Goal: Task Accomplishment & Management: Use online tool/utility

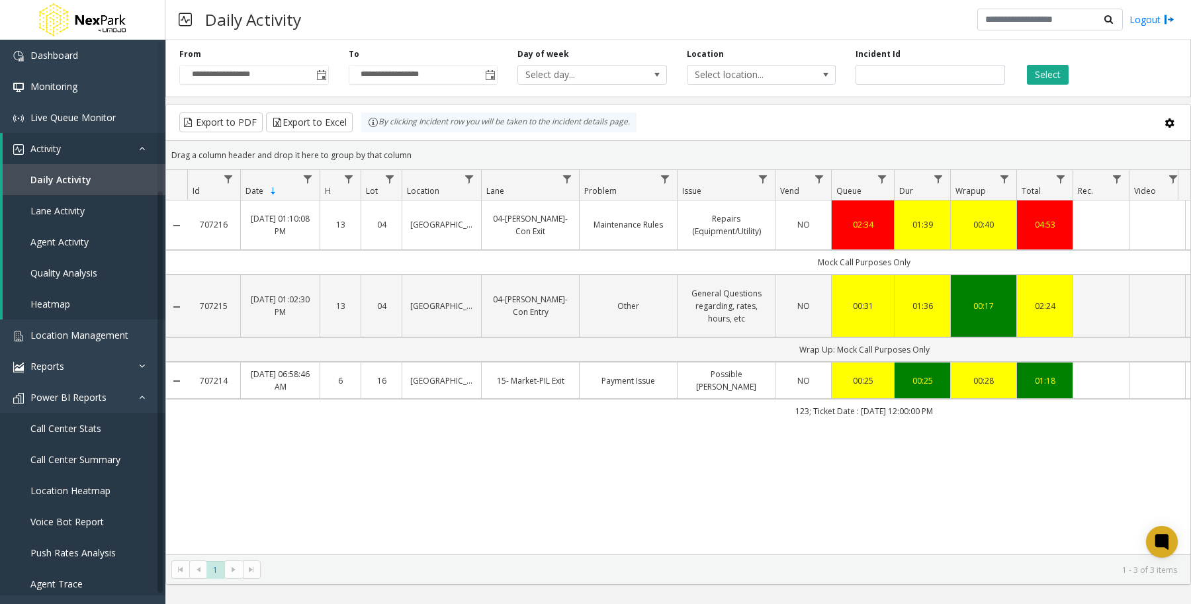
scroll to position [199, 0]
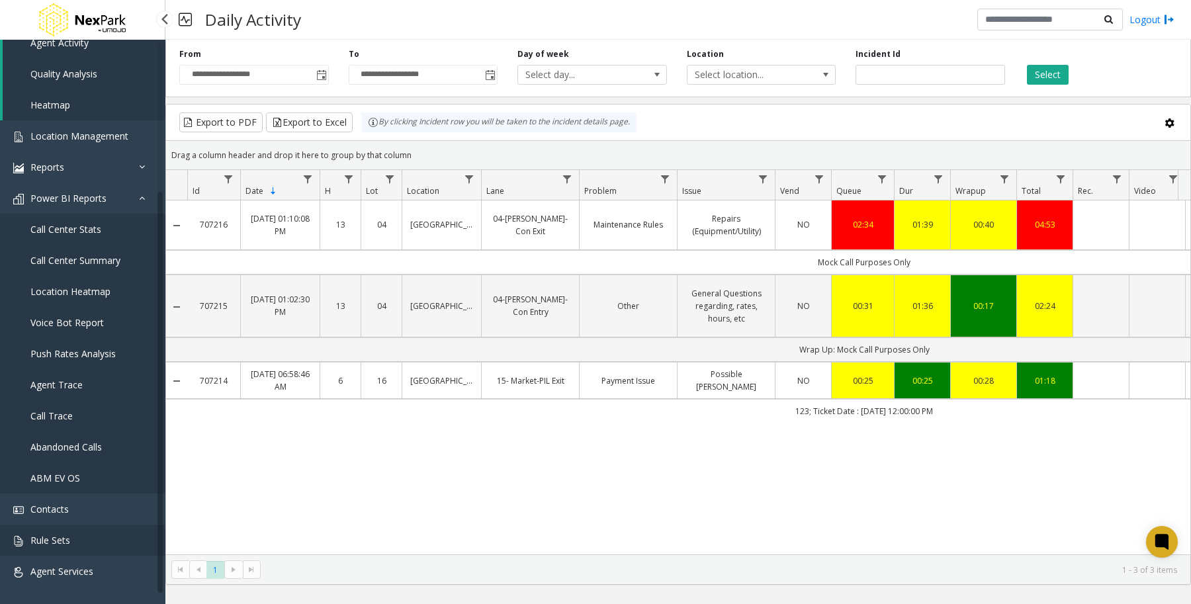
click at [54, 537] on span "Rule Sets" at bounding box center [50, 540] width 40 height 13
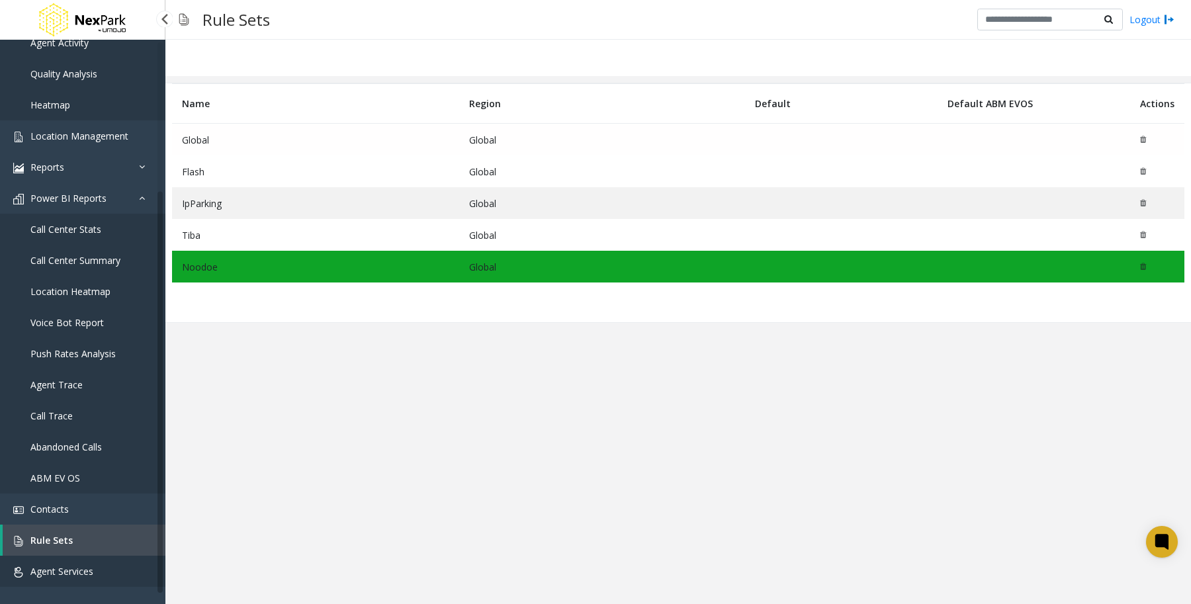
click at [121, 574] on link "Agent Services" at bounding box center [82, 571] width 165 height 31
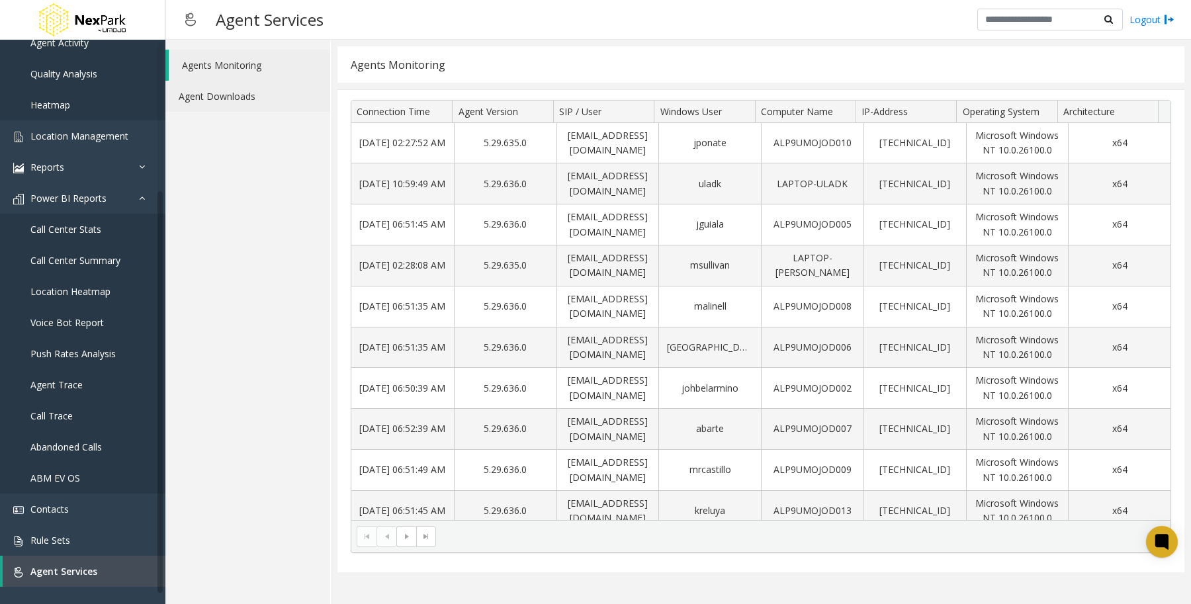
click at [275, 107] on link "Agent Downloads" at bounding box center [247, 96] width 165 height 31
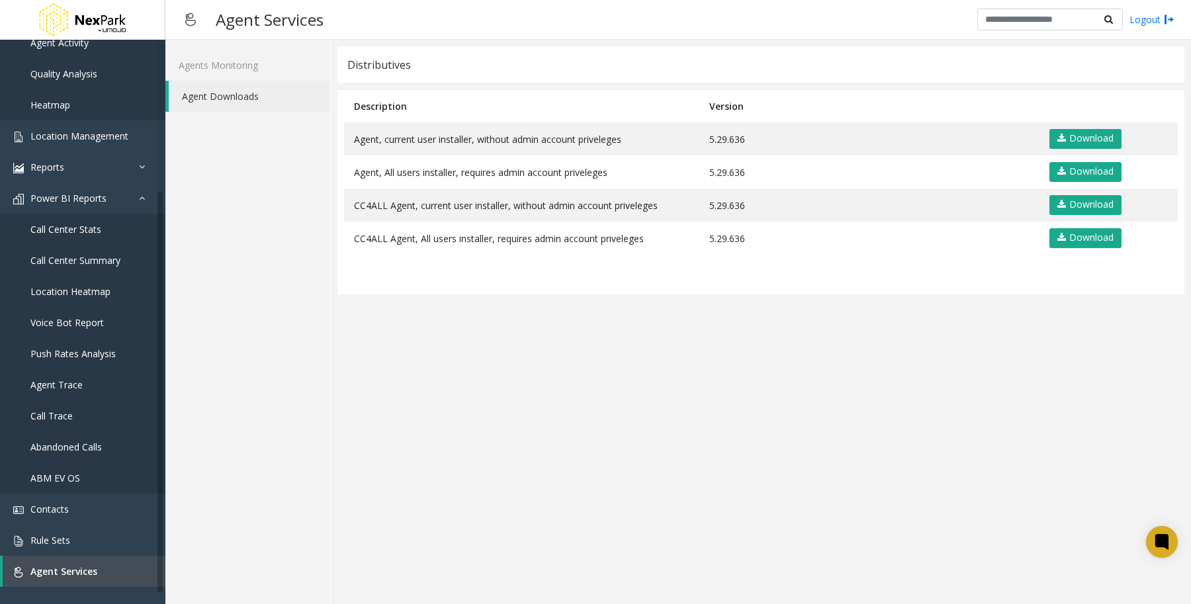
click at [794, 361] on app-distributives "Distributives Description Version Agent, current user installer, without admin …" at bounding box center [760, 321] width 847 height 551
drag, startPoint x: 726, startPoint y: 497, endPoint x: 712, endPoint y: 503, distance: 14.2
click at [726, 497] on app-distributives "Distributives Description Version Agent, current user installer, without admin …" at bounding box center [760, 321] width 847 height 551
click at [569, 454] on app-distributives "Distributives Description Version Agent, current user installer, without admin …" at bounding box center [760, 321] width 847 height 551
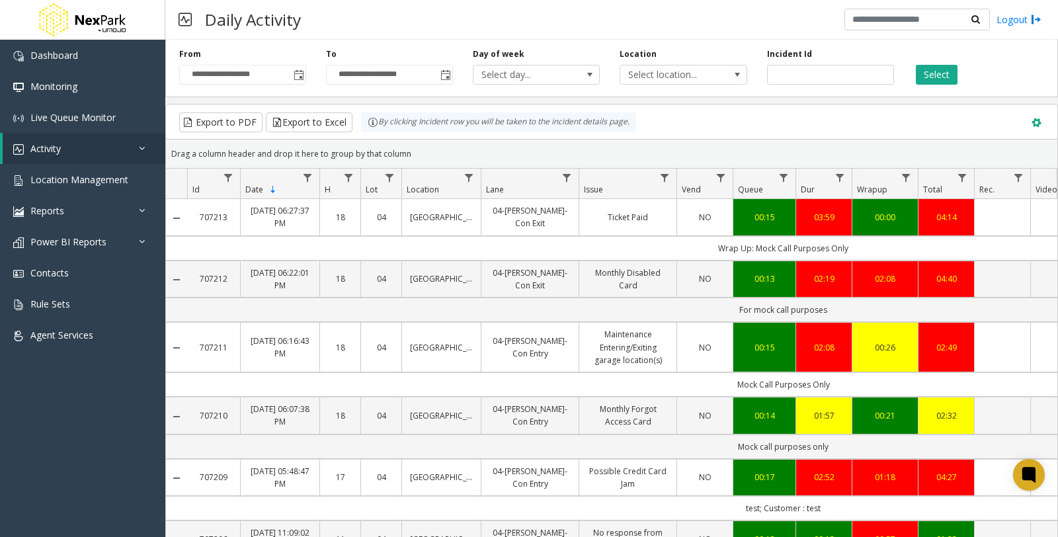
click at [1029, 126] on span at bounding box center [1036, 123] width 15 height 15
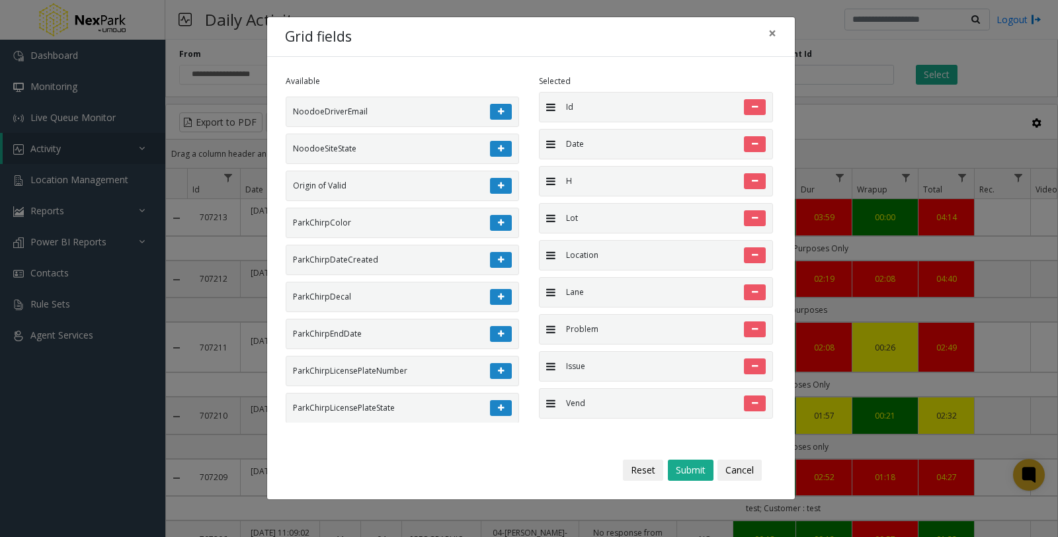
scroll to position [3160, 0]
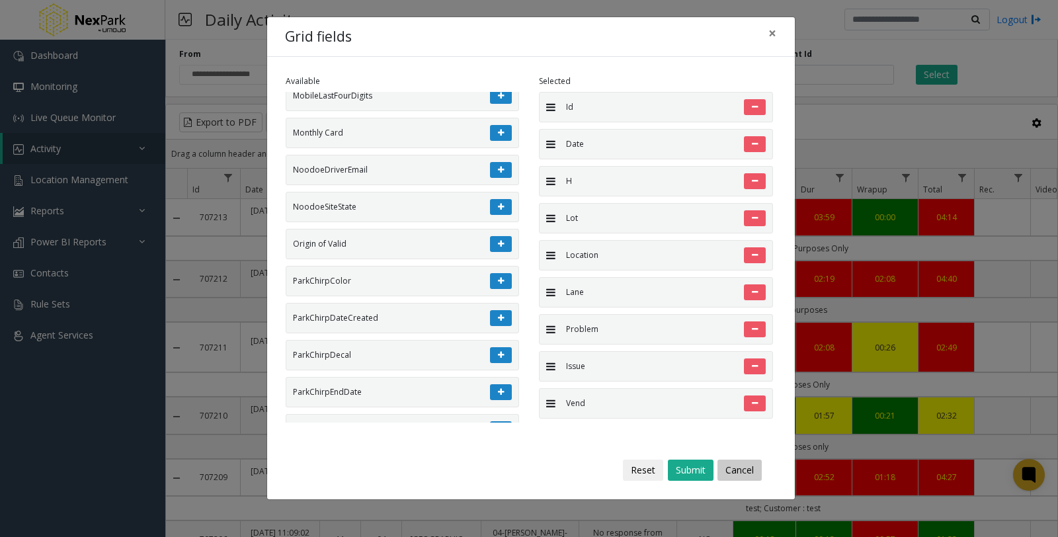
click at [751, 471] on button "Cancel" at bounding box center [740, 470] width 44 height 21
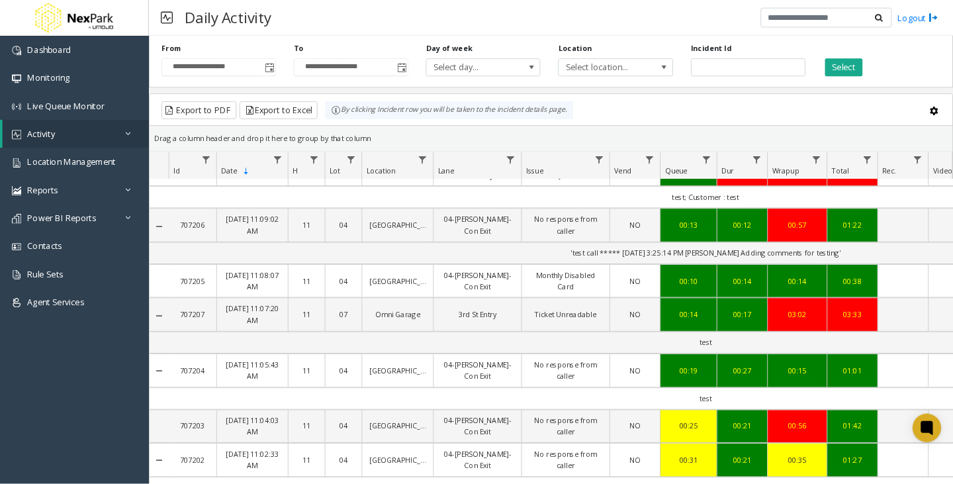
scroll to position [290, 0]
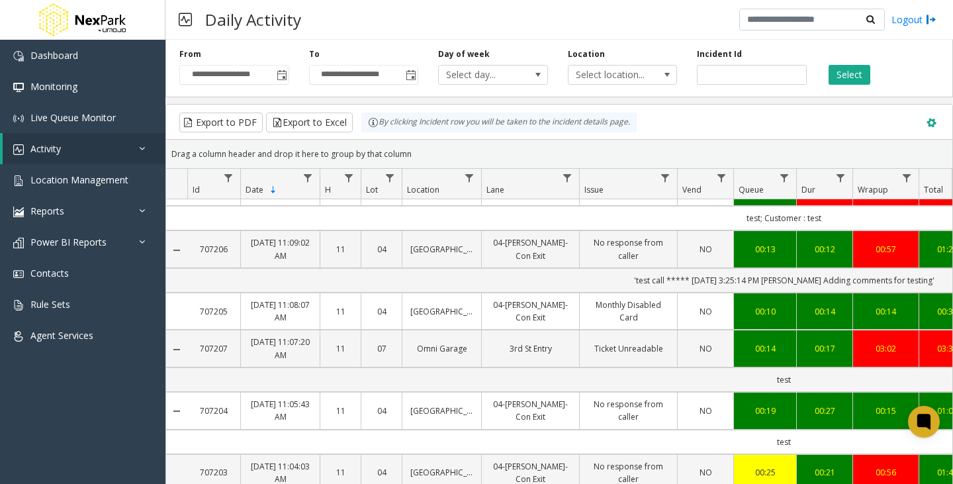
click at [923, 126] on span at bounding box center [930, 123] width 15 height 15
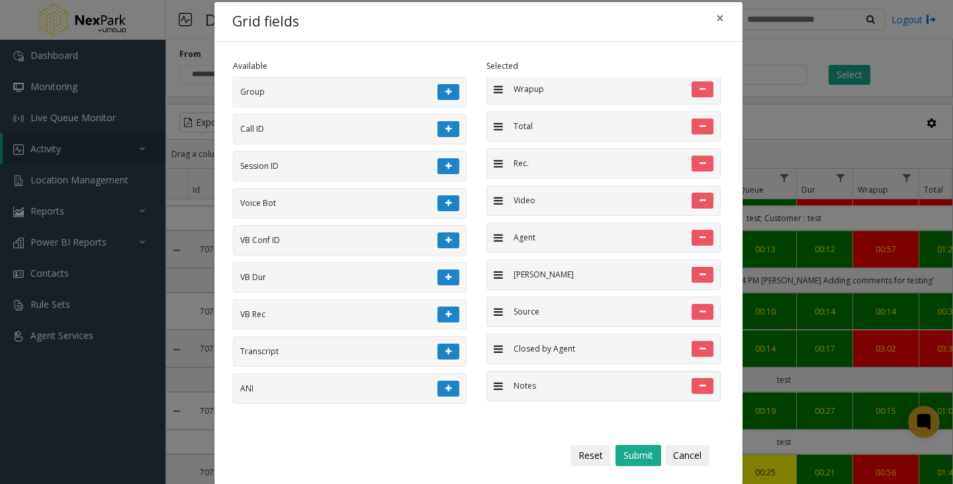
scroll to position [0, 0]
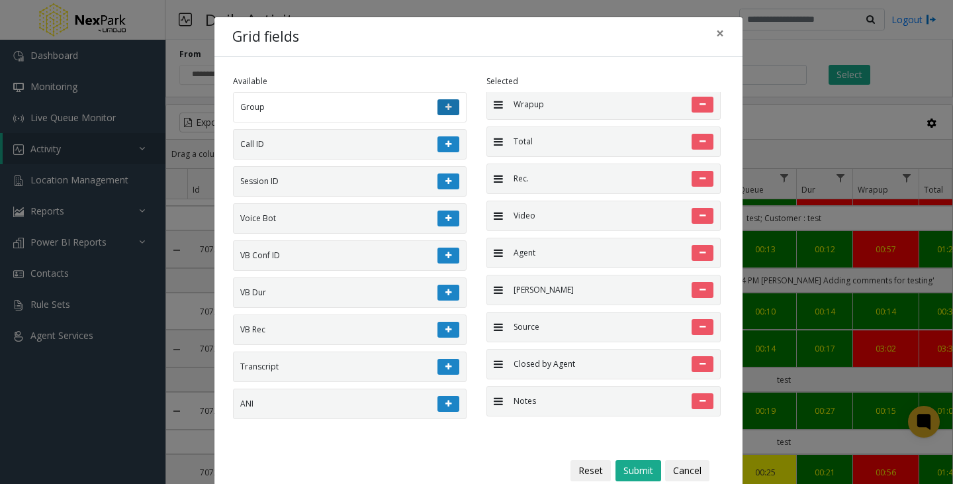
click at [445, 105] on icon at bounding box center [448, 107] width 6 height 8
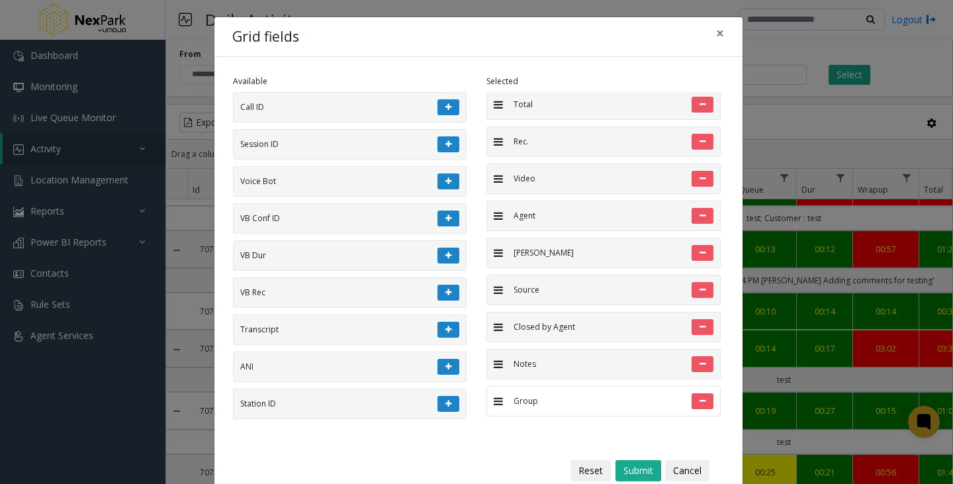
scroll to position [32, 0]
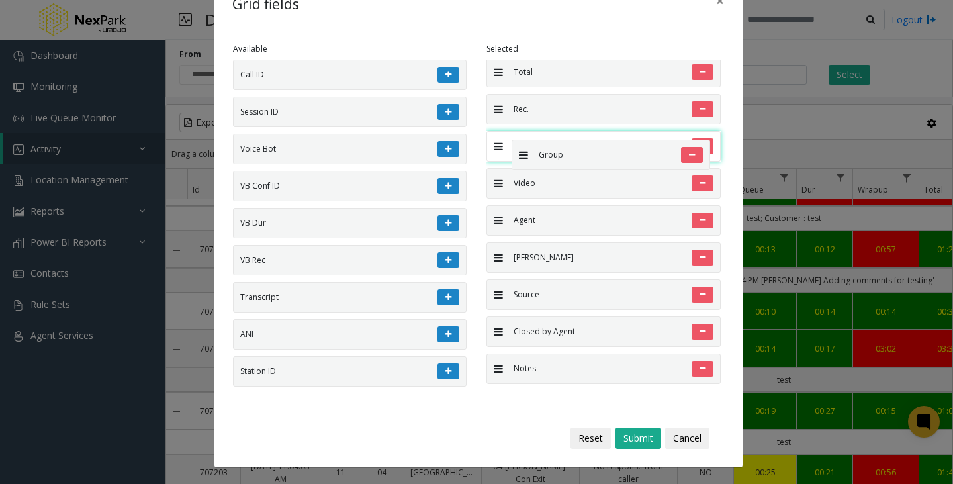
drag, startPoint x: 494, startPoint y: 372, endPoint x: 504, endPoint y: 131, distance: 241.0
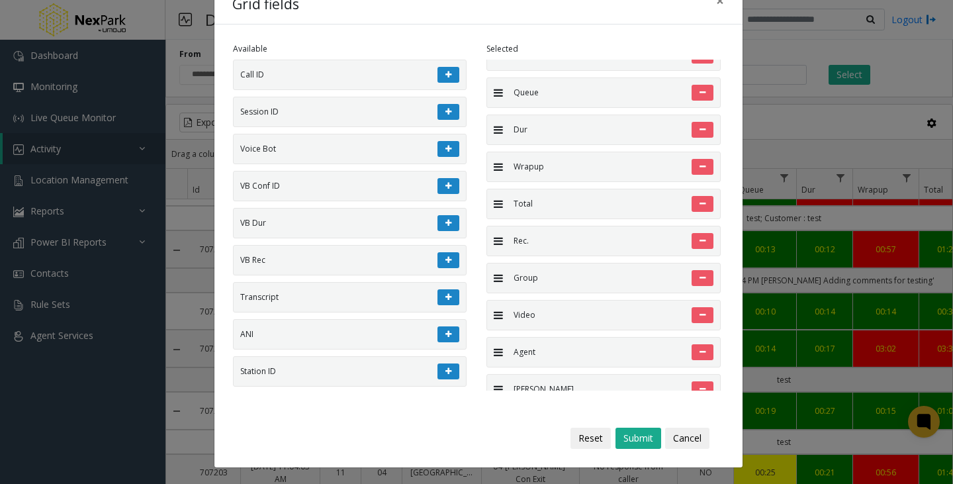
scroll to position [315, 0]
drag, startPoint x: 494, startPoint y: 276, endPoint x: 497, endPoint y: 150, distance: 125.7
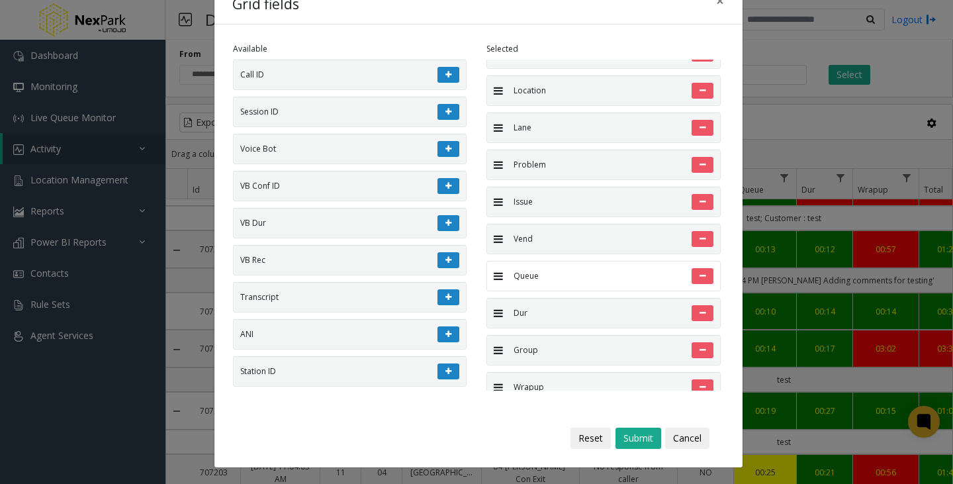
scroll to position [116, 0]
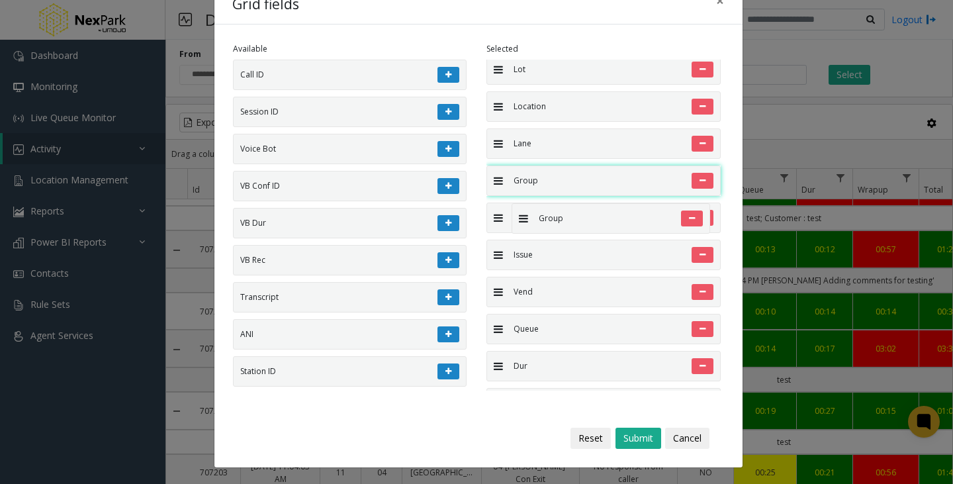
drag, startPoint x: 494, startPoint y: 369, endPoint x: 505, endPoint y: 196, distance: 173.0
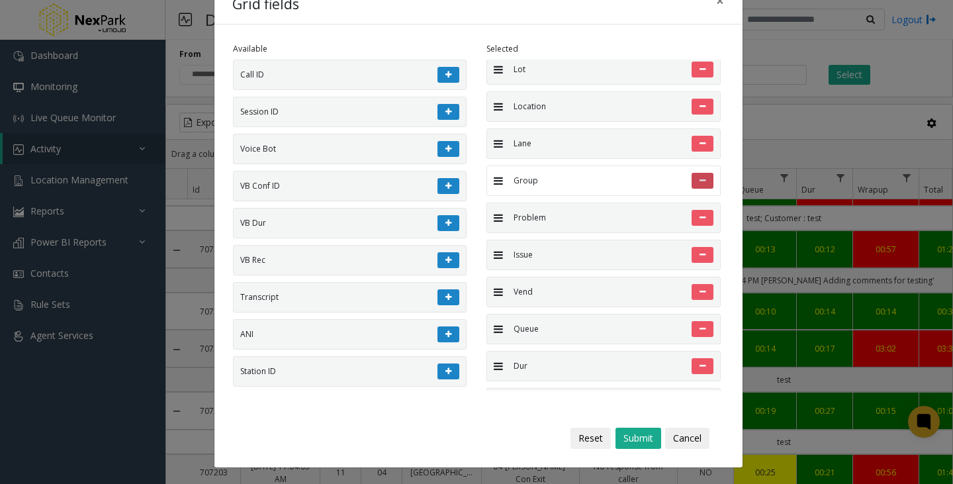
click at [699, 179] on icon at bounding box center [702, 181] width 6 height 8
click at [629, 435] on button "Submit" at bounding box center [638, 437] width 46 height 21
